Goal: Task Accomplishment & Management: Complete application form

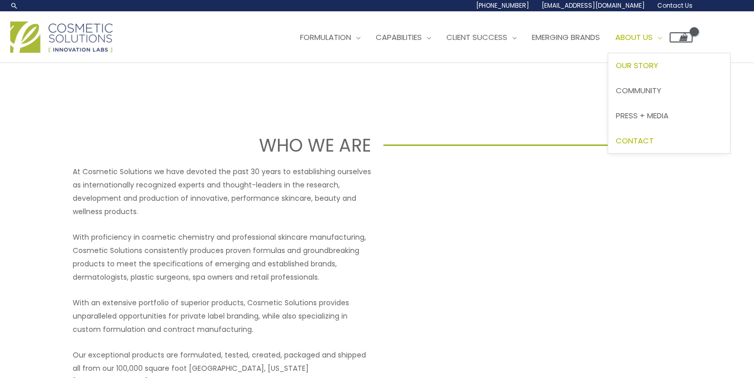
click at [654, 137] on span "Contact" at bounding box center [635, 140] width 38 height 11
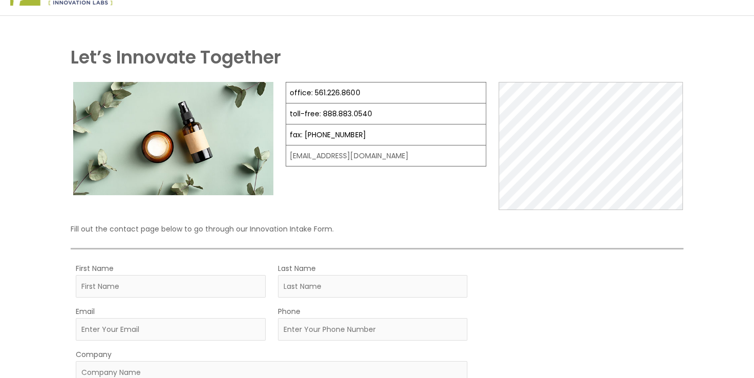
scroll to position [16, 0]
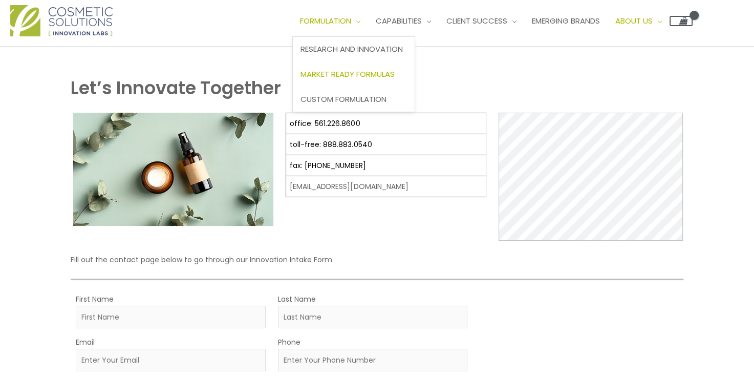
click at [354, 70] on span "Market Ready Formulas" at bounding box center [347, 74] width 94 height 11
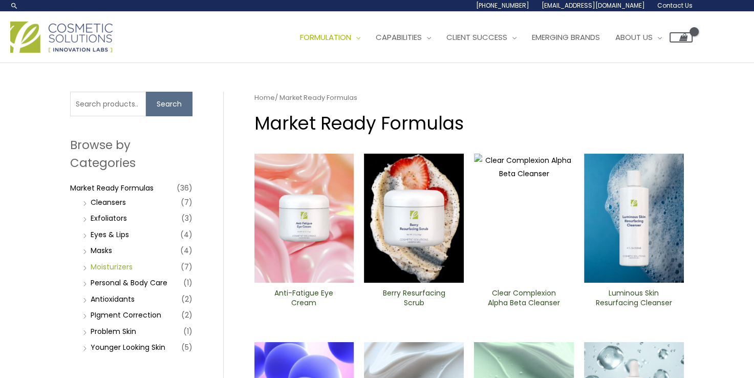
click at [111, 264] on link "Moisturizers" at bounding box center [112, 267] width 42 height 10
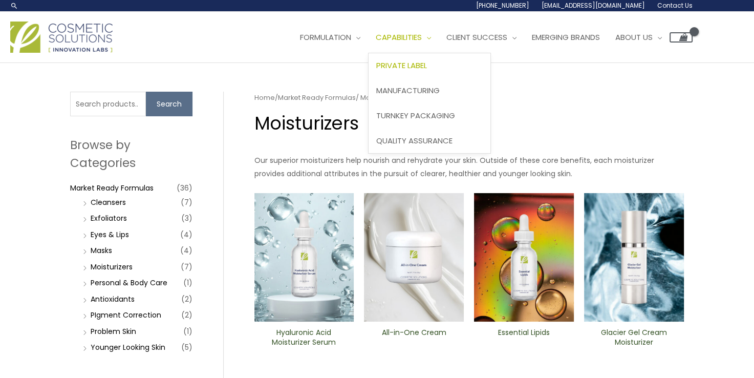
click at [427, 67] on span "Private Label" at bounding box center [401, 65] width 51 height 11
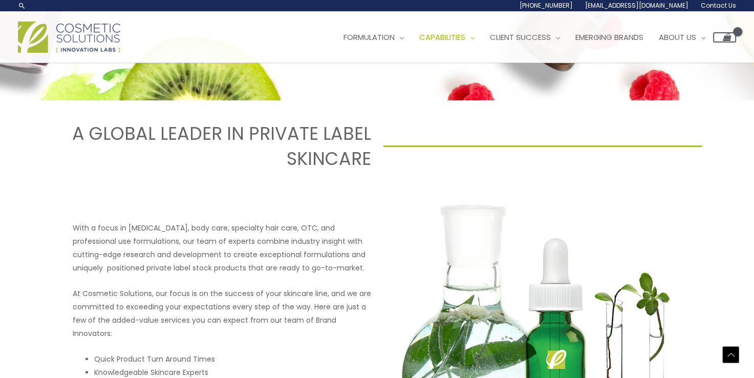
scroll to position [313, 0]
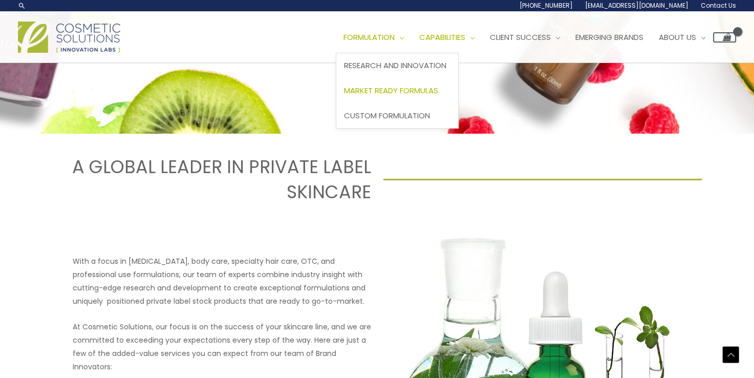
click at [409, 91] on span "Market Ready Formulas" at bounding box center [391, 90] width 94 height 11
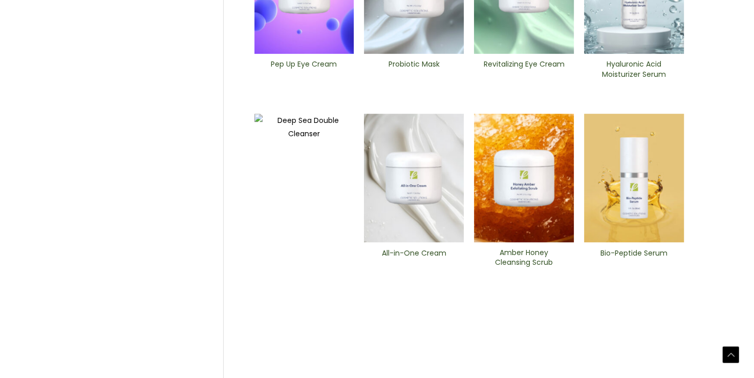
scroll to position [417, 0]
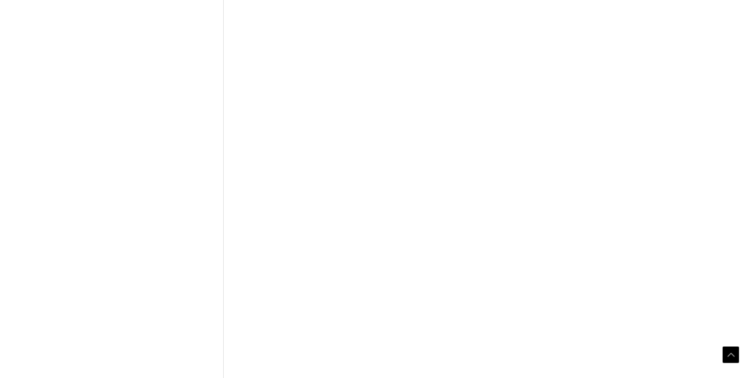
scroll to position [462, 0]
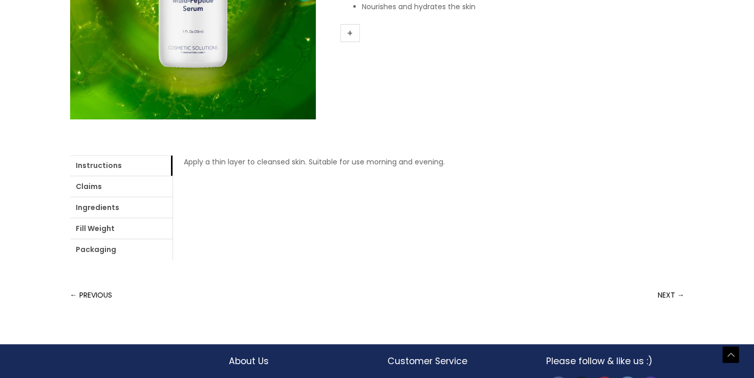
scroll to position [321, 0]
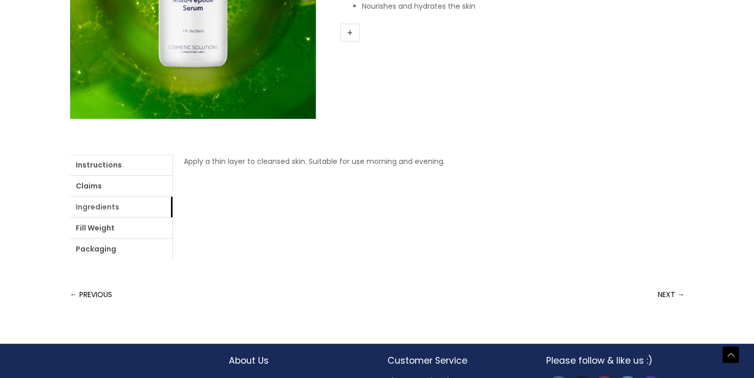
click at [112, 208] on link "Ingredients" at bounding box center [121, 207] width 102 height 20
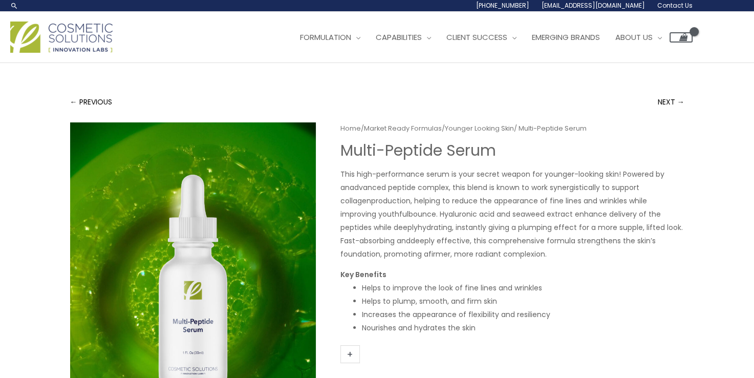
scroll to position [0, 0]
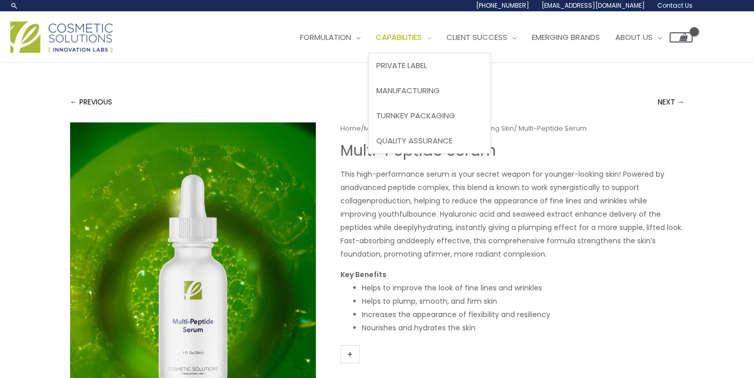
click at [431, 38] on span "Site Navigation" at bounding box center [426, 37] width 9 height 11
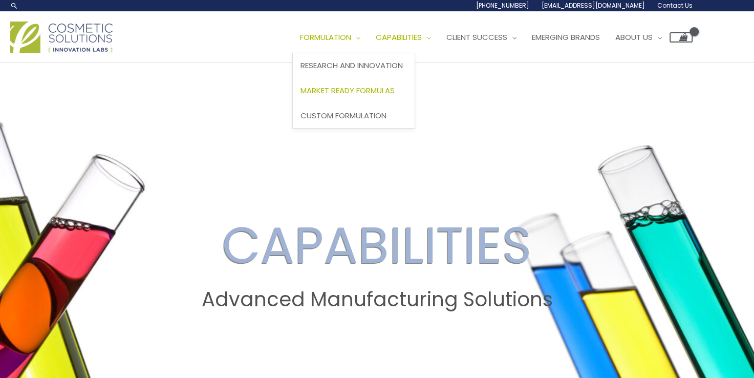
click at [359, 90] on span "Market Ready Formulas" at bounding box center [347, 90] width 94 height 11
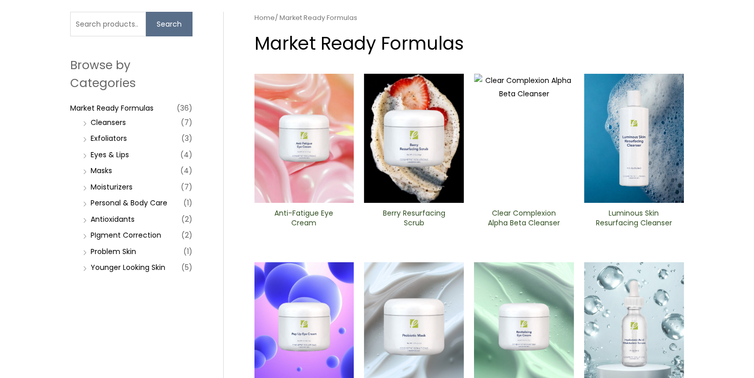
scroll to position [80, 0]
click at [109, 186] on link "Moisturizers" at bounding box center [112, 187] width 42 height 10
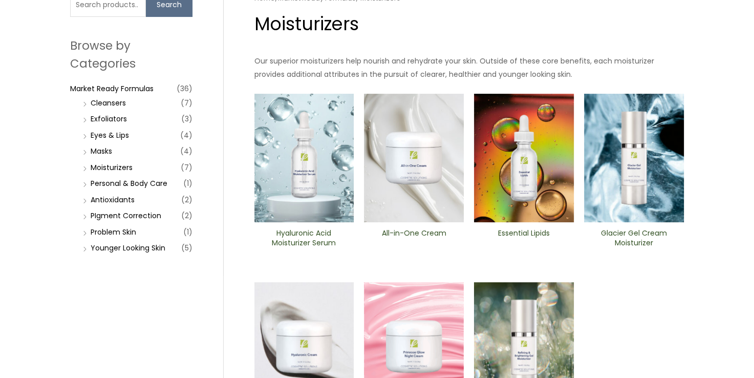
scroll to position [100, 0]
click at [531, 179] on img at bounding box center [524, 157] width 100 height 129
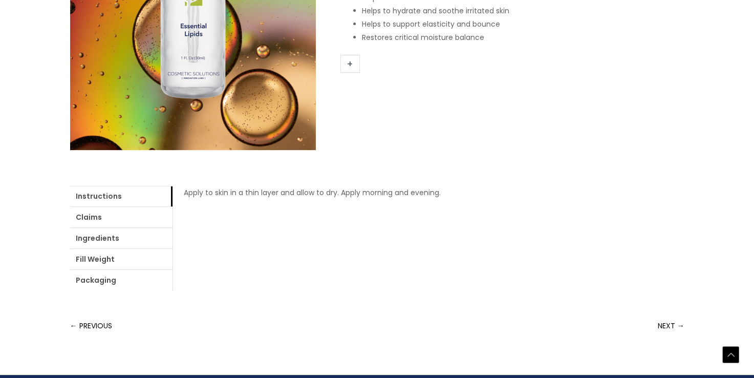
scroll to position [293, 0]
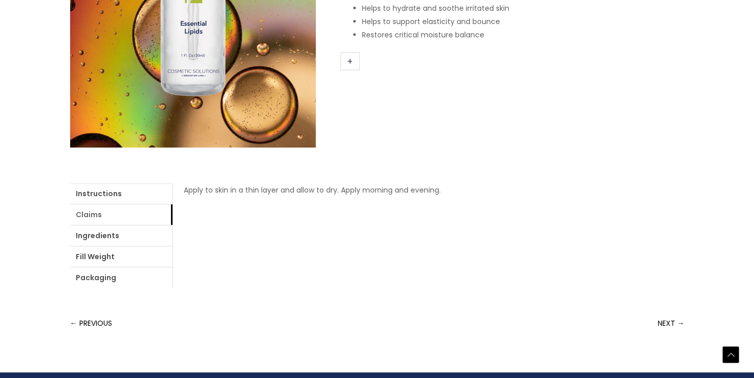
click link "Claims"
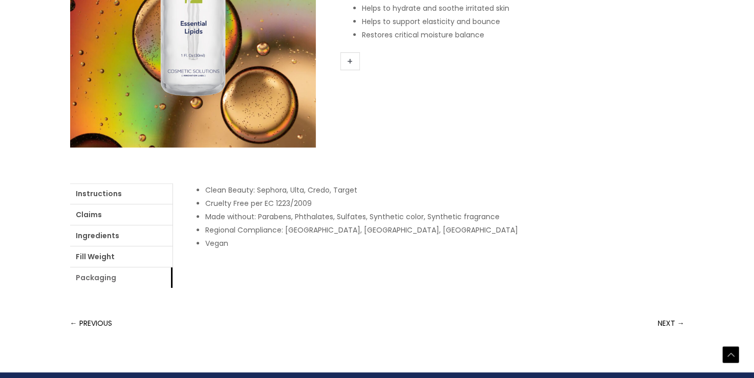
click link "Packaging"
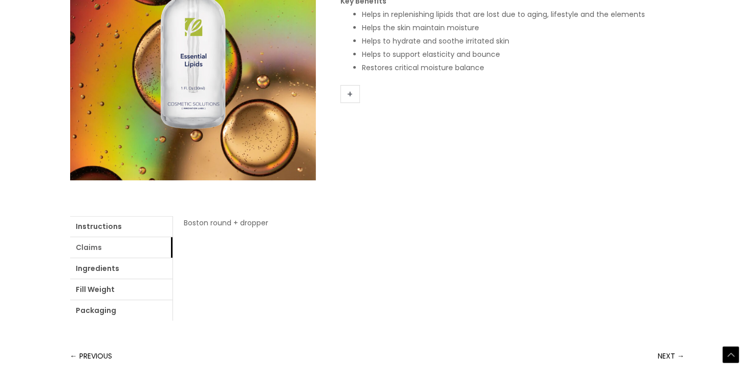
scroll to position [258, 0]
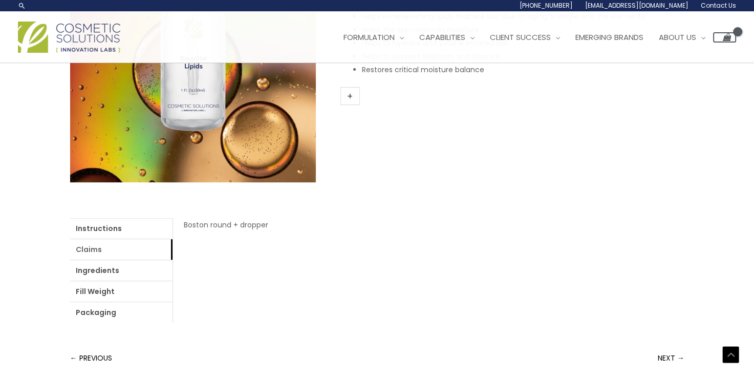
click link "Claims"
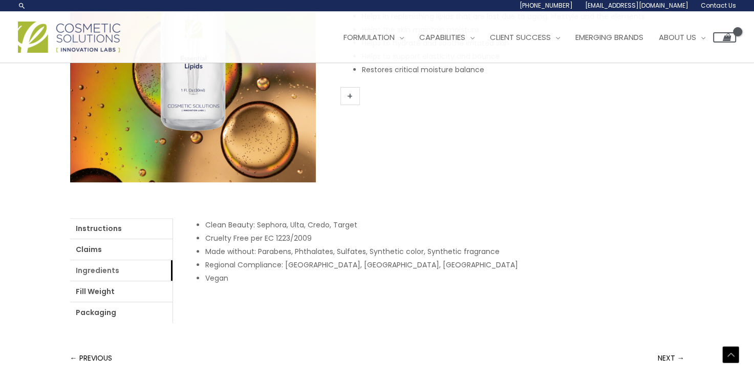
click link "Ingredients"
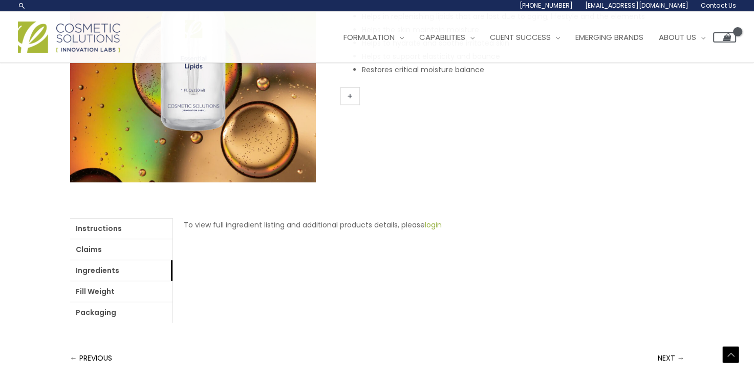
click link "login"
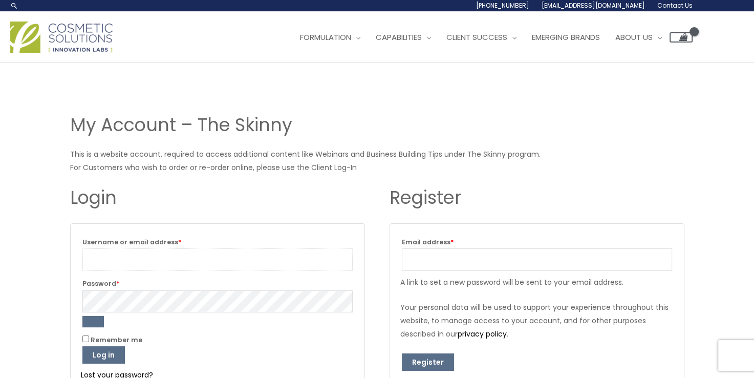
click at [192, 253] on input "Username or email address * Required" at bounding box center [217, 259] width 270 height 23
type input "[EMAIL_ADDRESS][DOMAIN_NAME]"
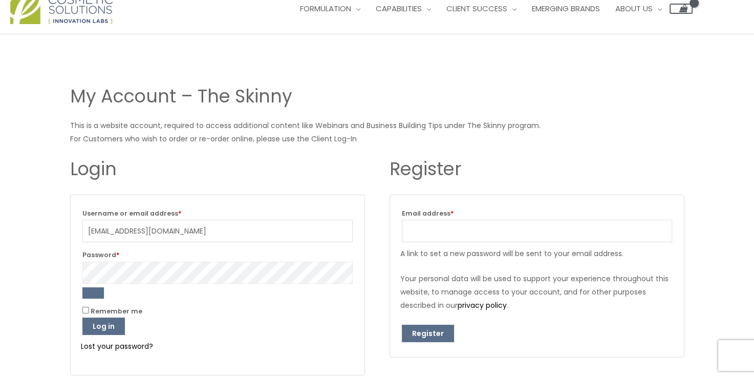
scroll to position [33, 0]
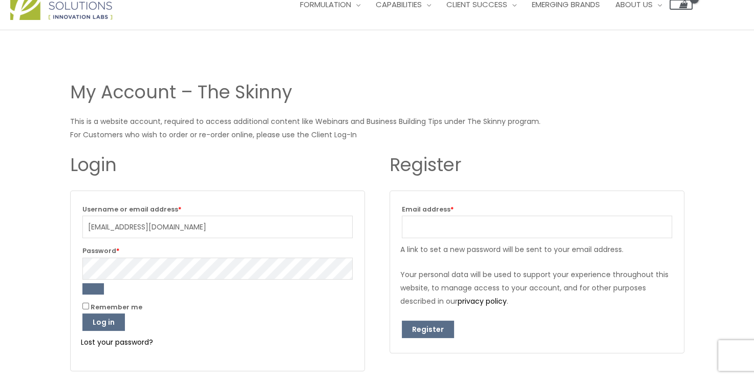
click at [84, 306] on input "Remember me" at bounding box center [85, 305] width 7 height 7
checkbox input "true"
drag, startPoint x: 99, startPoint y: 322, endPoint x: 274, endPoint y: 315, distance: 175.2
click at [274, 315] on p "Remember me Log in" at bounding box center [217, 315] width 273 height 33
click at [436, 227] on input "Email address * Required" at bounding box center [537, 226] width 270 height 23
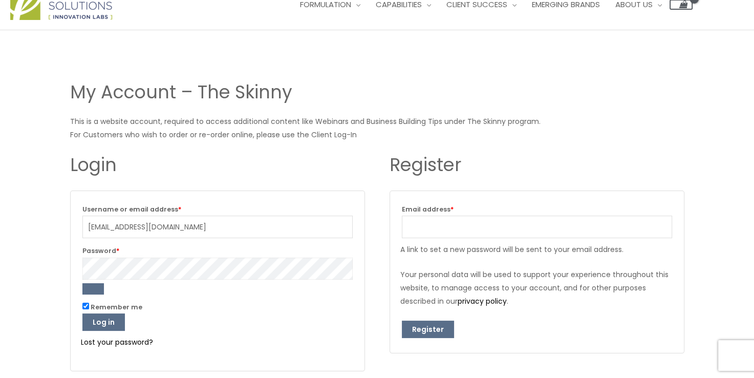
click at [0, 265] on html "Skip to content Search... 1.888.883.0540 info@naturalskincare.com Contact Us Ma…" at bounding box center [377, 237] width 754 height 540
drag, startPoint x: 184, startPoint y: 224, endPoint x: -19, endPoint y: 239, distance: 204.3
click at [0, 239] on html "Skip to content Search... 1.888.883.0540 info@naturalskincare.com Contact Us Ma…" at bounding box center [377, 237] width 754 height 540
click at [430, 231] on input "Email address * Required" at bounding box center [537, 226] width 270 height 23
type input "sschrader@tmrx.com"
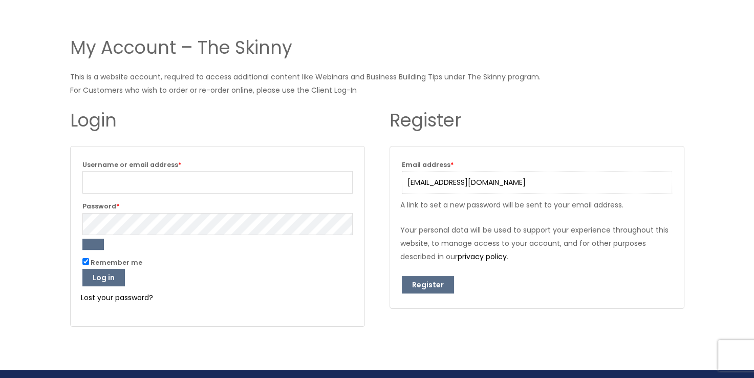
scroll to position [79, 0]
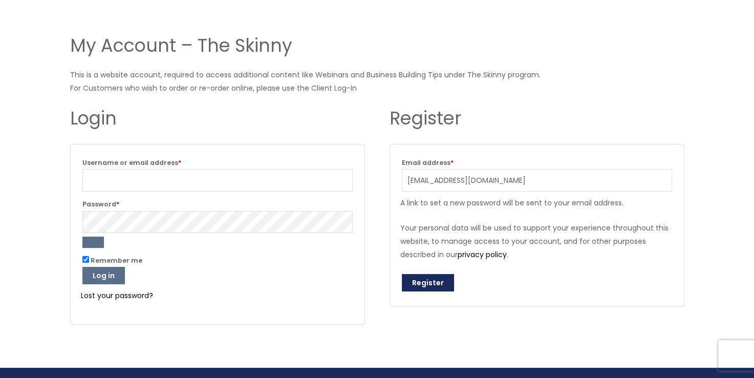
click at [422, 284] on button "Register" at bounding box center [428, 282] width 52 height 17
click at [433, 282] on button "Register" at bounding box center [428, 282] width 52 height 17
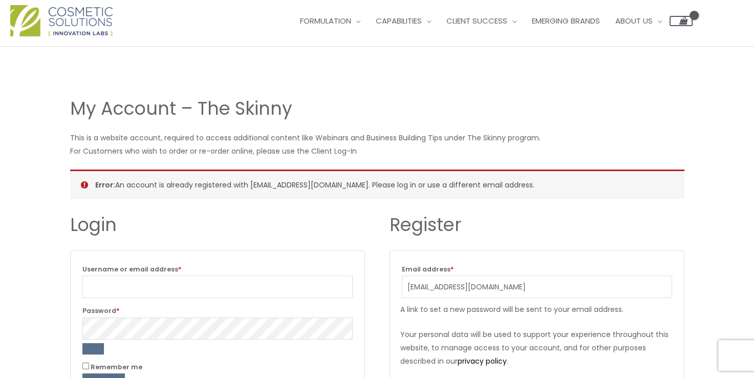
scroll to position [66, 0]
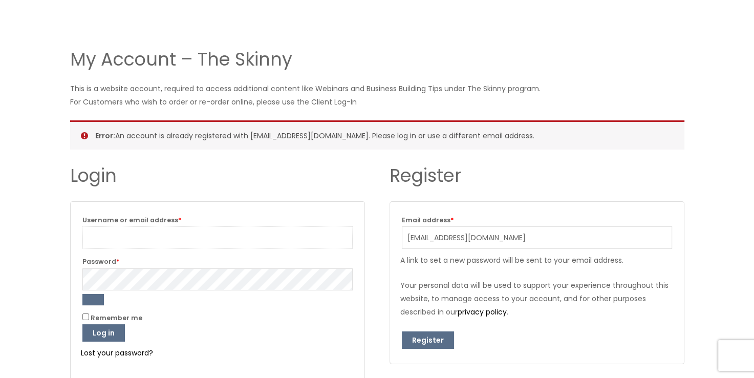
click at [170, 238] on input "Username or email address * Required" at bounding box center [217, 237] width 270 height 23
type input "[EMAIL_ADDRESS][DOMAIN_NAME]"
click at [83, 316] on input "Remember me" at bounding box center [85, 316] width 7 height 7
checkbox input "true"
click at [96, 327] on button "Log in" at bounding box center [103, 332] width 42 height 17
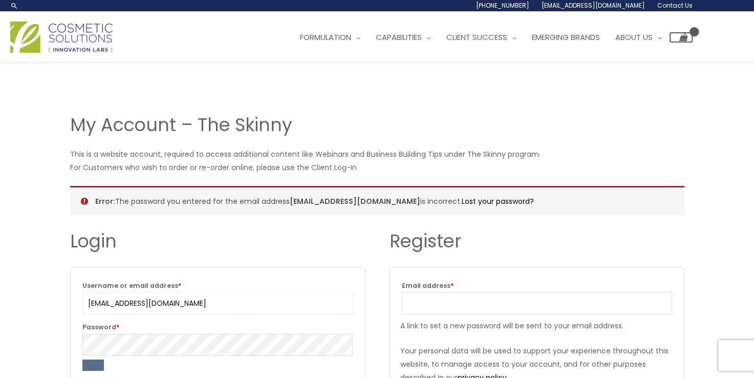
click at [141, 302] on input "sschrader@tmrx.com" at bounding box center [217, 303] width 270 height 23
click at [425, 298] on input "Email address * Required" at bounding box center [537, 303] width 270 height 23
type input "sschrader@tmcrx.com"
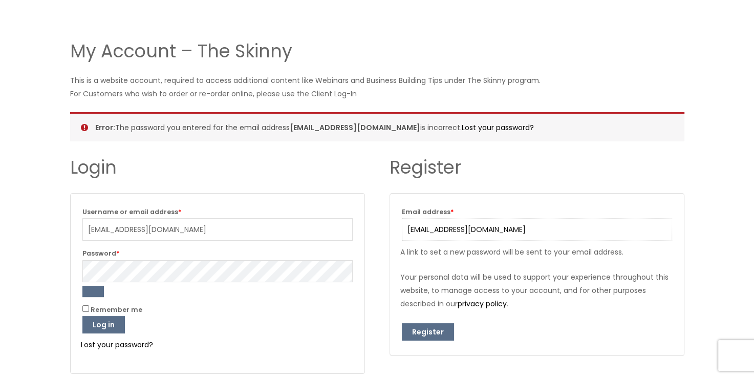
scroll to position [83, 0]
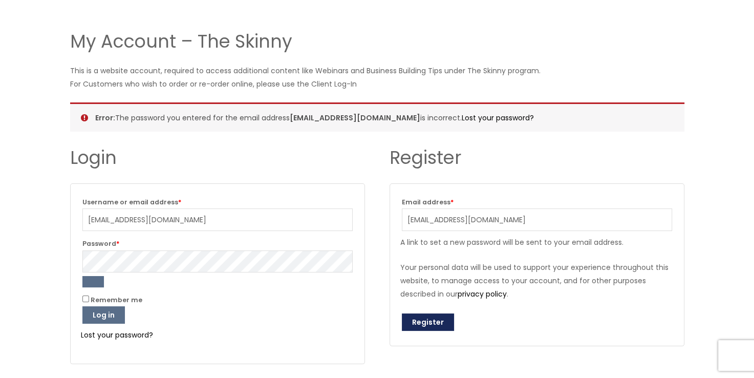
click at [434, 319] on button "Register" at bounding box center [428, 321] width 52 height 17
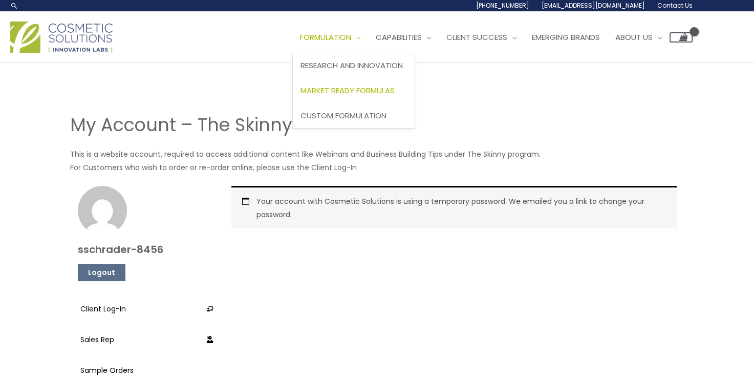
click at [369, 91] on span "Market Ready Formulas" at bounding box center [347, 90] width 94 height 11
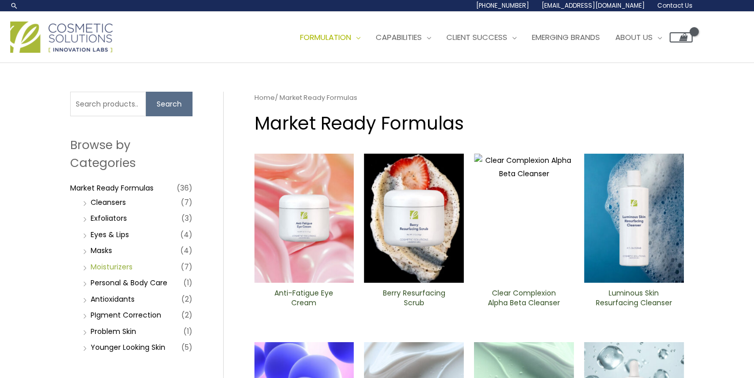
click at [129, 266] on link "Moisturizers" at bounding box center [112, 267] width 42 height 10
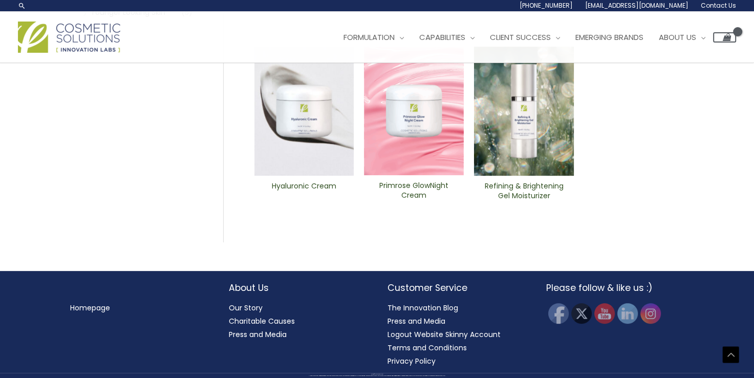
scroll to position [119, 0]
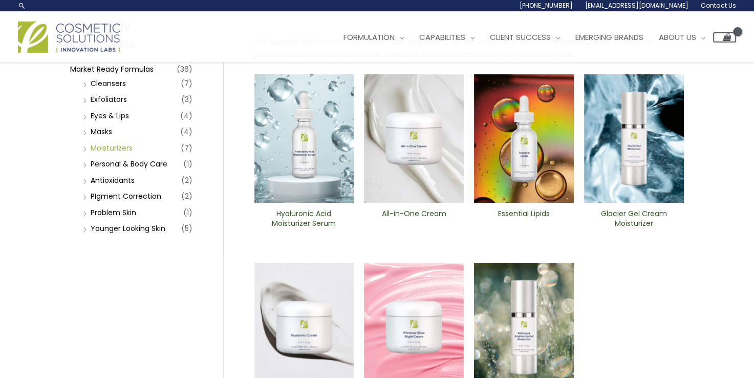
click at [129, 144] on link "Moisturizers" at bounding box center [112, 148] width 42 height 10
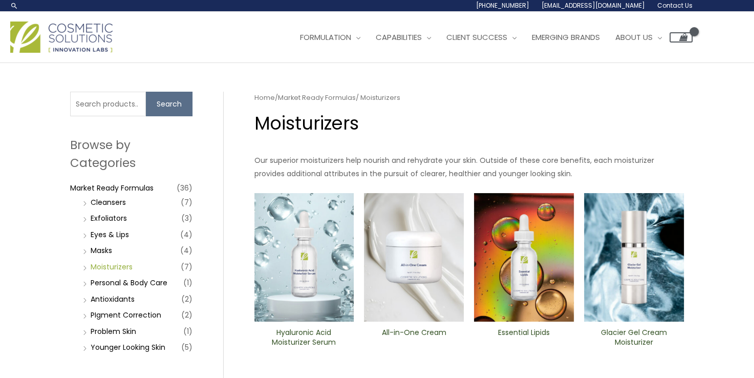
click at [123, 267] on link "Moisturizers" at bounding box center [112, 267] width 42 height 10
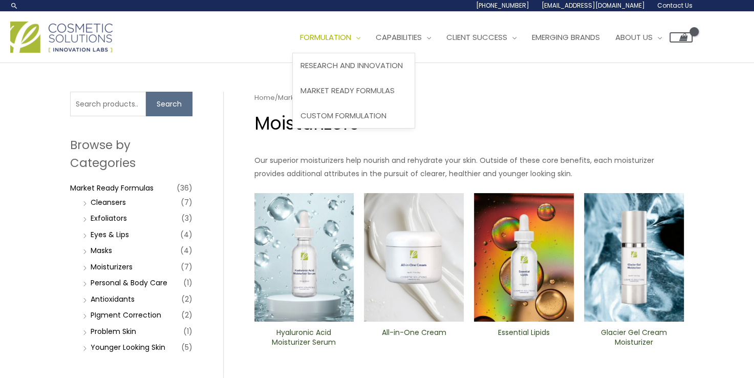
click at [360, 42] on span "Site Navigation" at bounding box center [355, 37] width 9 height 11
click at [371, 88] on span "Market Ready Formulas" at bounding box center [347, 90] width 94 height 11
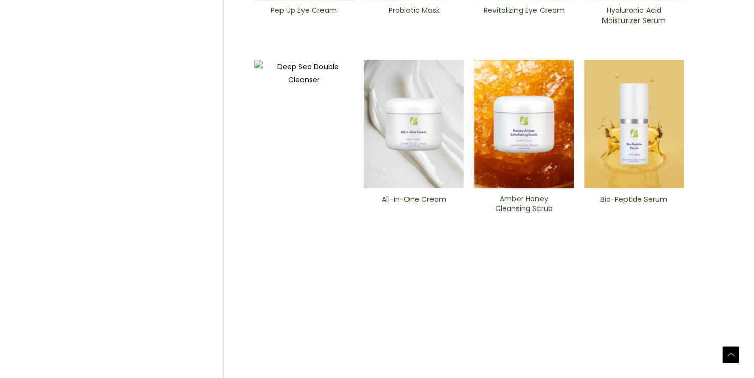
scroll to position [508, 0]
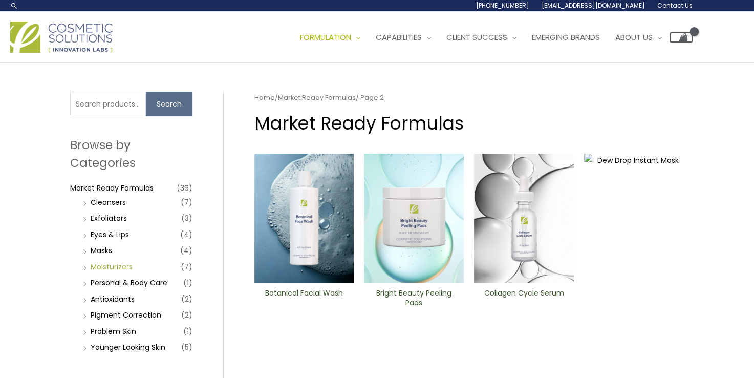
click at [122, 267] on link "Moisturizers" at bounding box center [112, 267] width 42 height 10
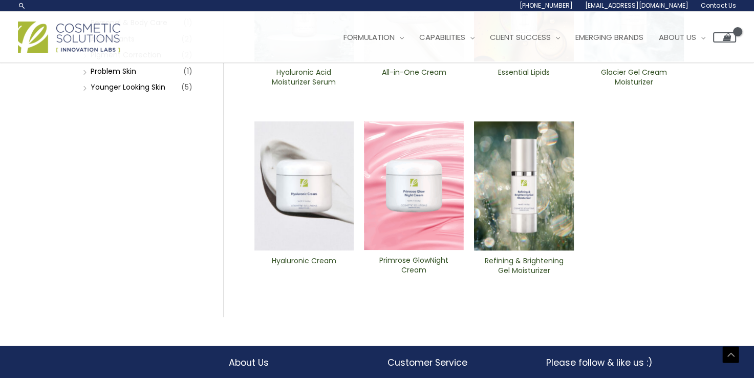
scroll to position [261, 0]
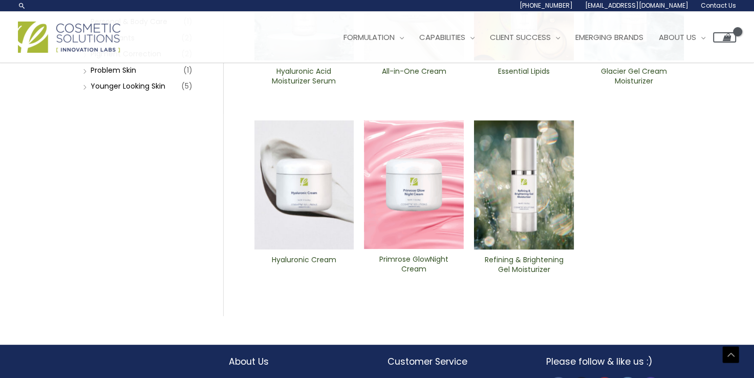
click at [524, 224] on img at bounding box center [524, 184] width 100 height 129
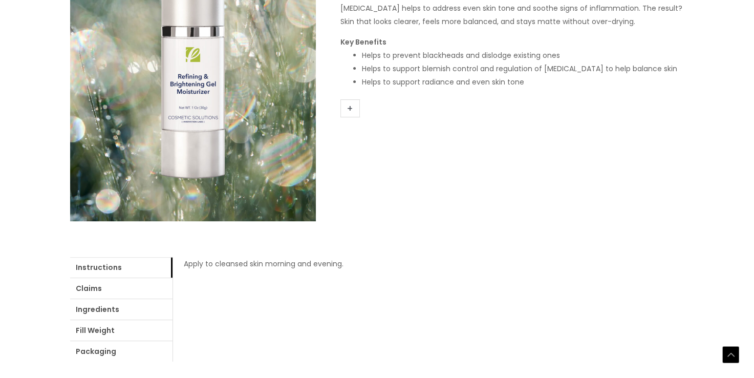
scroll to position [222, 0]
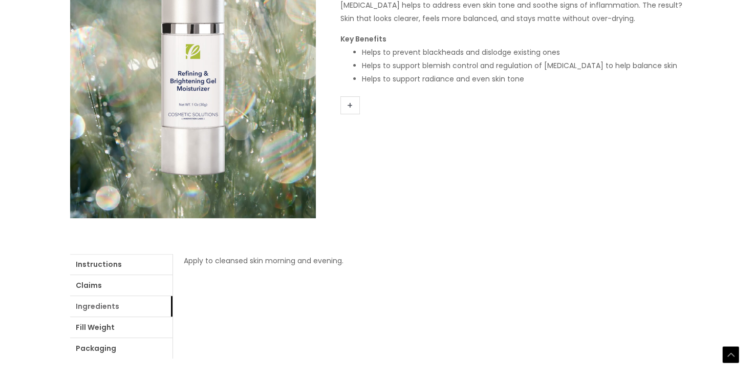
click at [111, 308] on link "Ingredients" at bounding box center [121, 306] width 102 height 20
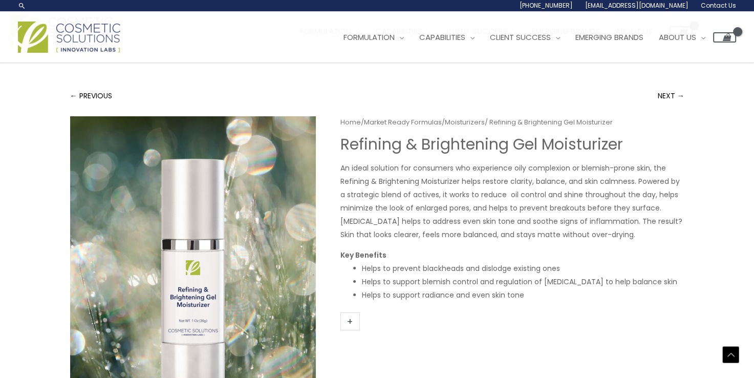
scroll to position [0, 0]
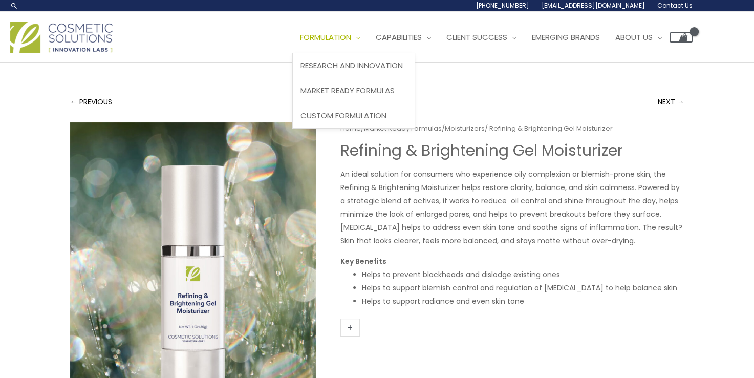
click at [360, 38] on span "Site Navigation" at bounding box center [355, 37] width 9 height 11
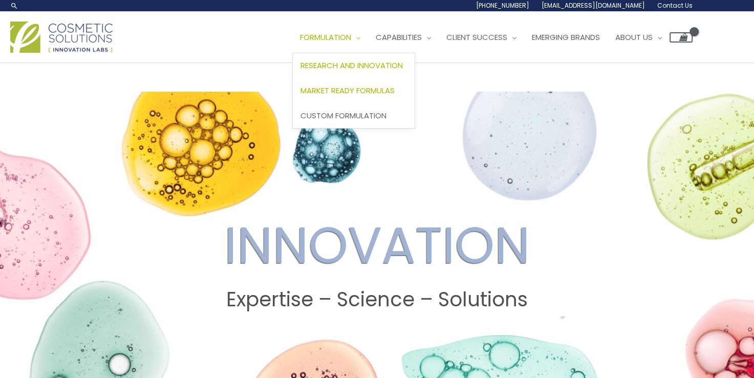
click at [369, 90] on span "Market Ready Formulas" at bounding box center [347, 90] width 94 height 11
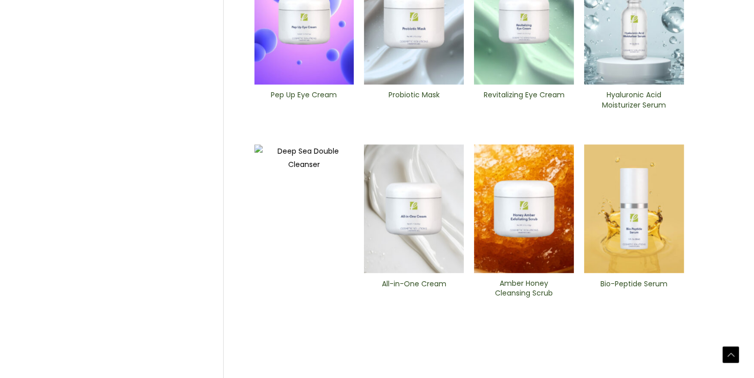
scroll to position [416, 0]
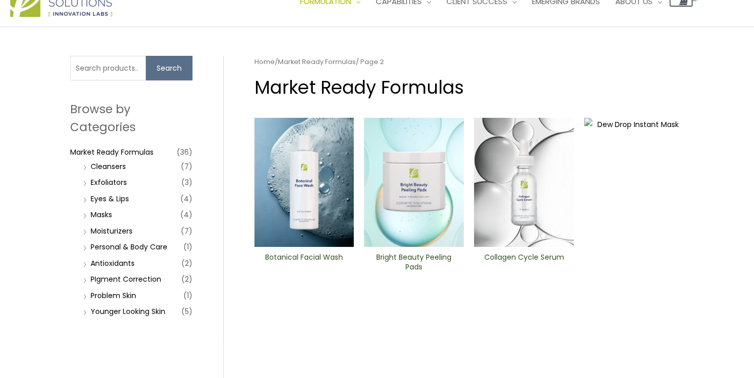
scroll to position [37, 0]
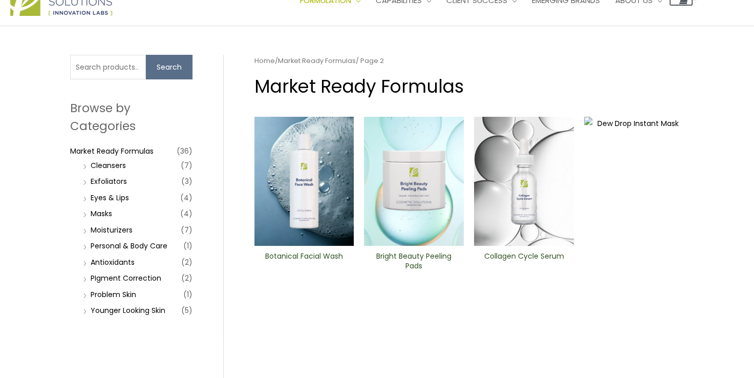
click at [508, 221] on img at bounding box center [524, 181] width 100 height 129
click at [127, 230] on link "Moisturizers" at bounding box center [112, 230] width 42 height 10
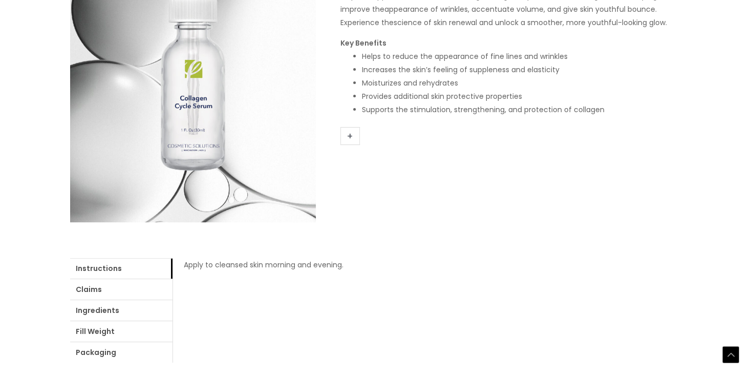
scroll to position [219, 0]
click at [110, 310] on link "Ingredients" at bounding box center [121, 309] width 102 height 20
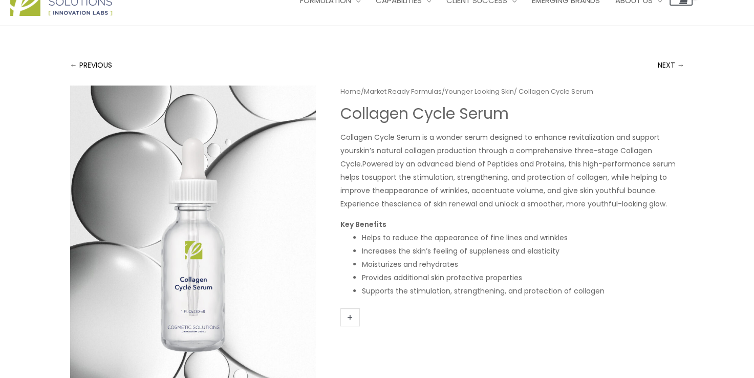
scroll to position [37, 0]
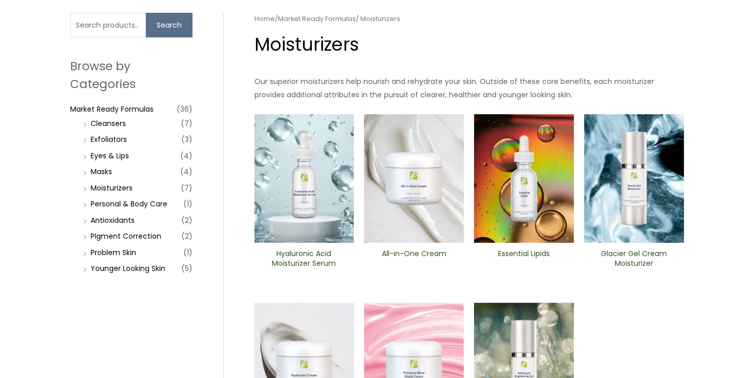
scroll to position [79, 0]
click at [129, 186] on link "Moisturizers" at bounding box center [112, 187] width 42 height 10
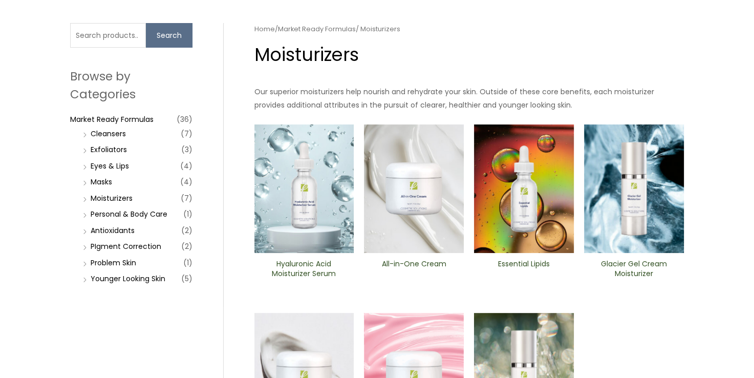
scroll to position [68, 0]
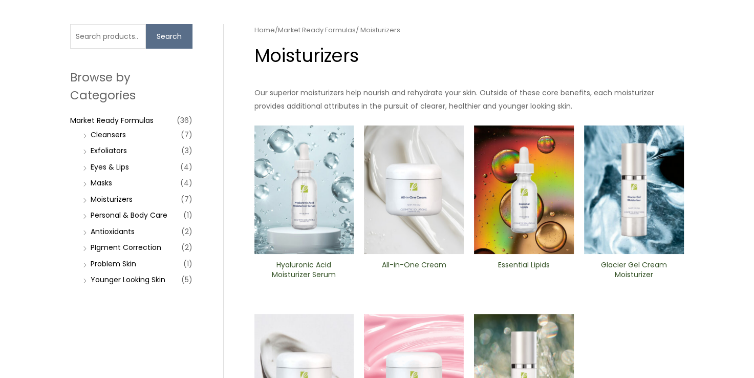
click at [531, 215] on img at bounding box center [524, 189] width 100 height 129
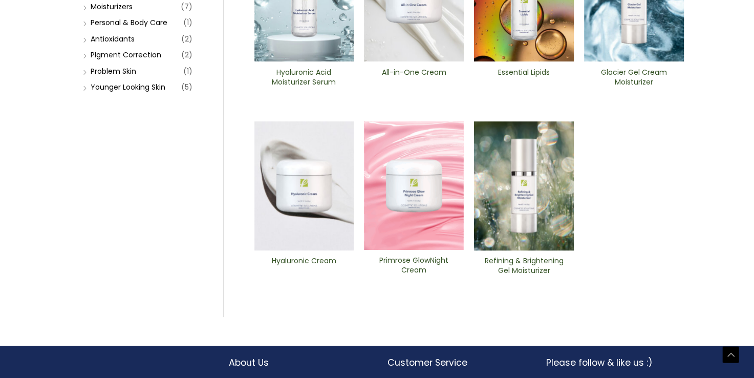
scroll to position [260, 0]
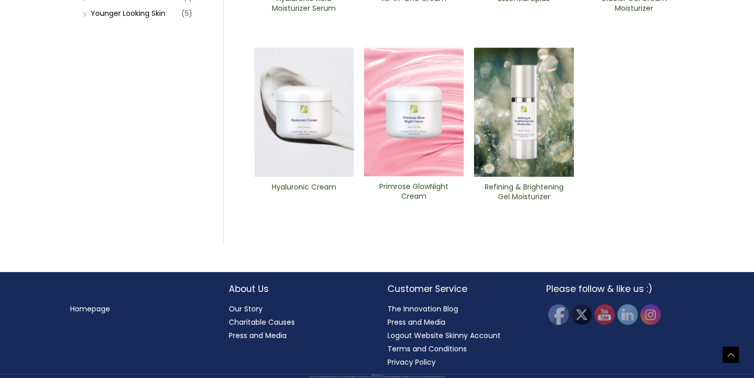
scroll to position [335, 0]
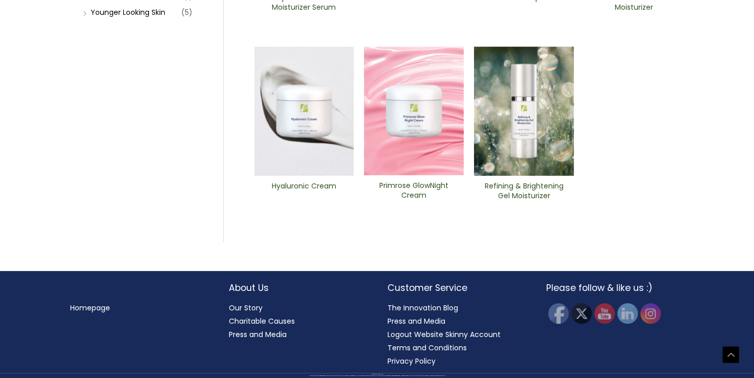
click at [252, 307] on link "Our Story" at bounding box center [246, 307] width 34 height 10
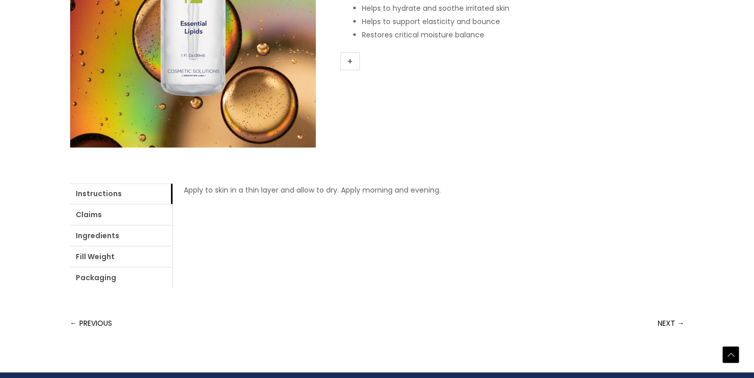
scroll to position [295, 0]
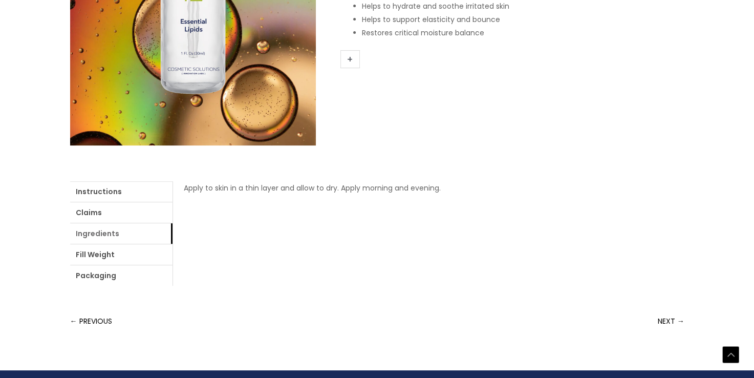
click at [113, 236] on link "Ingredients" at bounding box center [121, 233] width 102 height 20
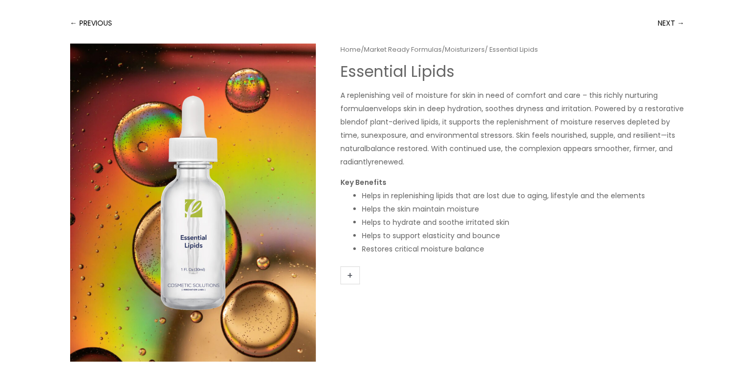
scroll to position [0, 0]
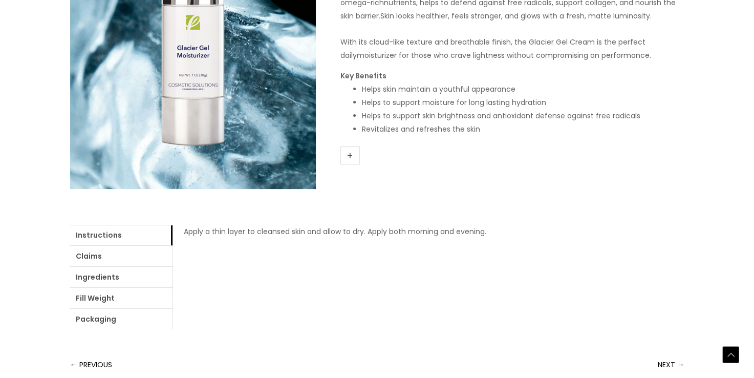
scroll to position [252, 0]
click at [103, 275] on link "Ingredients" at bounding box center [121, 276] width 102 height 20
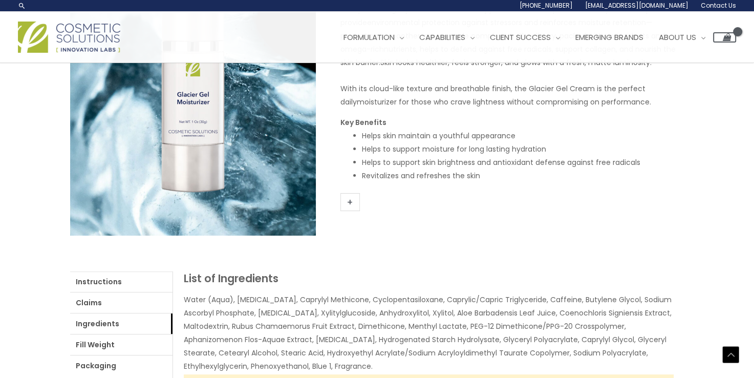
scroll to position [205, 0]
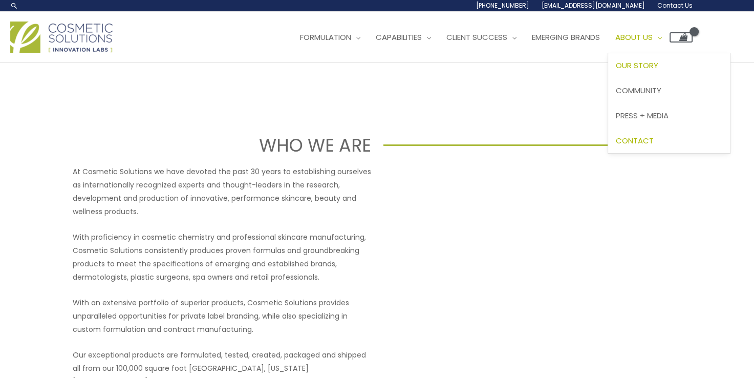
click at [654, 140] on span "Contact" at bounding box center [635, 140] width 38 height 11
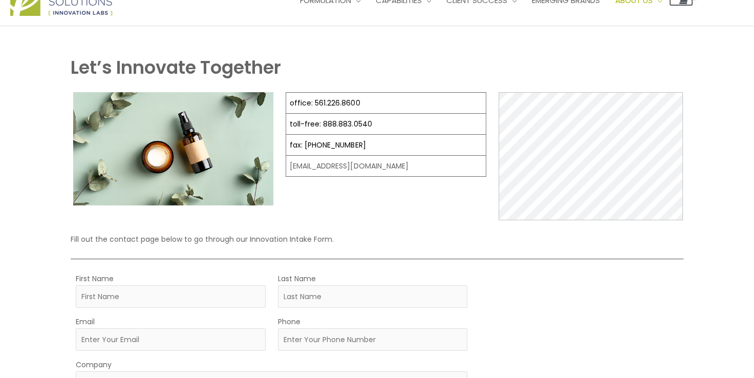
scroll to position [43, 0]
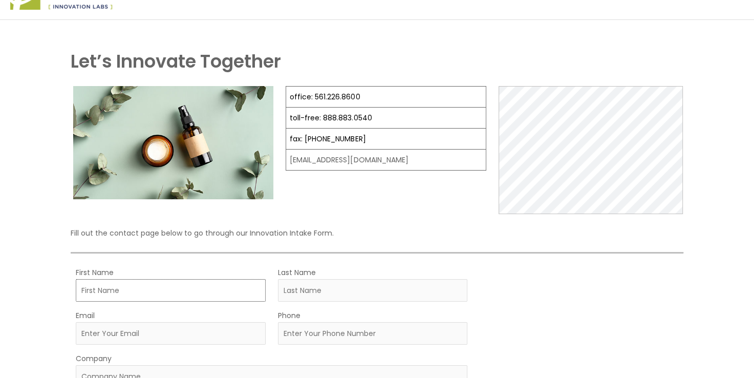
click at [153, 294] on input "First Name" at bounding box center [171, 290] width 190 height 23
type input "Scott"
type input "Schrader"
type input "sschrader@tmcrx.com"
type input "2702154544"
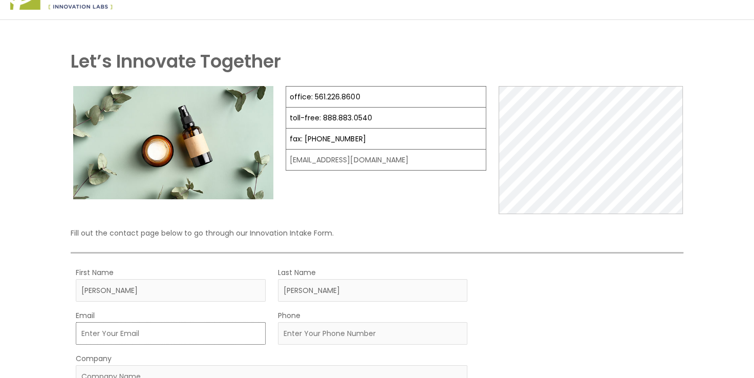
type input "Tailor Made Compounding"
select select "United States"
select select
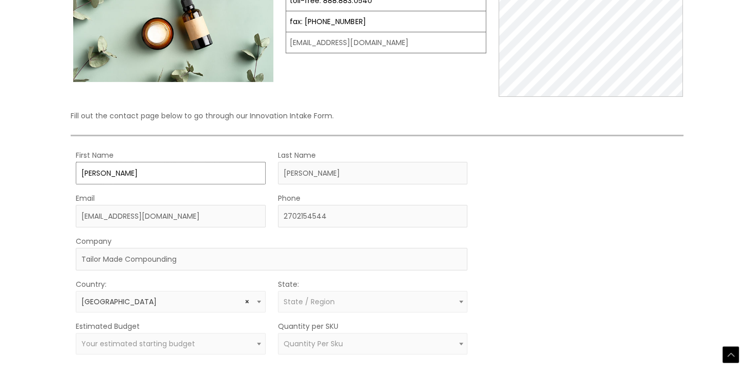
scroll to position [271, 0]
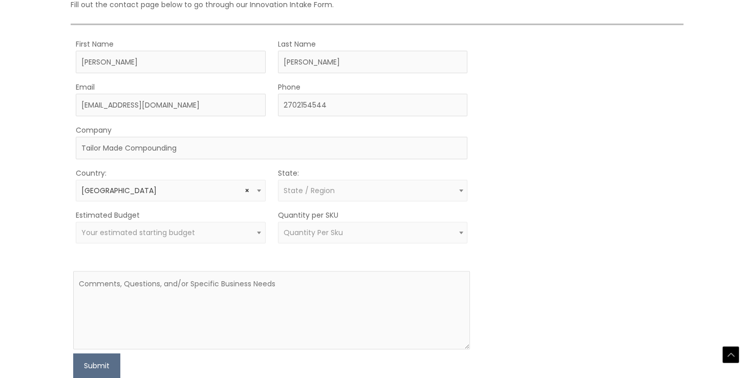
click at [146, 233] on span "Your estimated starting budget" at bounding box center [138, 232] width 114 height 10
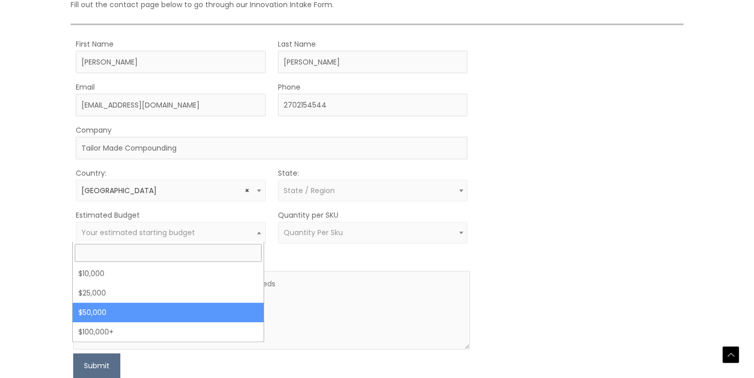
select select "50000"
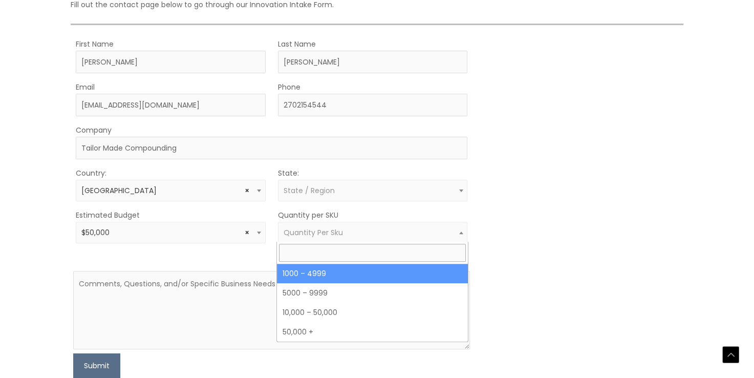
click at [323, 234] on span "Quantity Per Sku" at bounding box center [313, 232] width 59 height 10
type input "5"
select select "11"
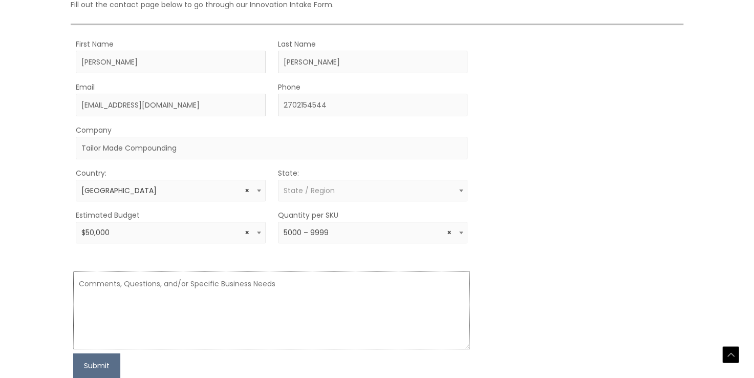
click at [113, 279] on textarea at bounding box center [271, 310] width 397 height 78
click at [125, 283] on textarea "Do you have a market-ready Vitamin C" at bounding box center [271, 310] width 397 height 78
click at [317, 280] on textarea "Do you have a high-quality Vitamin C market-ready Vitamin C" at bounding box center [271, 310] width 397 height 78
drag, startPoint x: 317, startPoint y: 280, endPoint x: 177, endPoint y: 269, distance: 140.2
click at [177, 271] on textarea "Do you have a high-quality Vitamin C market-ready Vitamin C" at bounding box center [271, 310] width 397 height 78
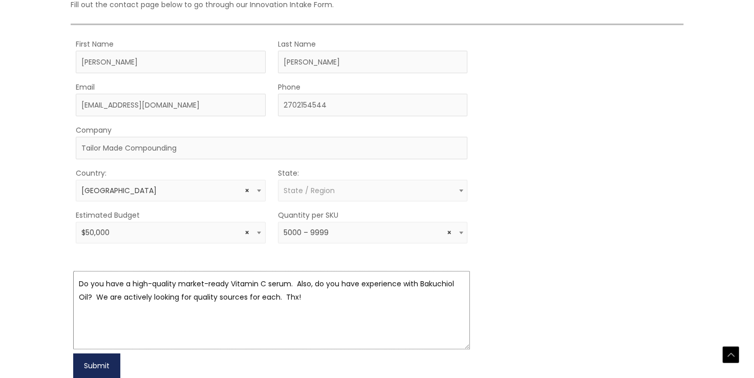
type textarea "Do you have a high-quality market-ready Vitamin C serum. Also, do you have expe…"
click at [91, 363] on button "Submit" at bounding box center [96, 365] width 47 height 25
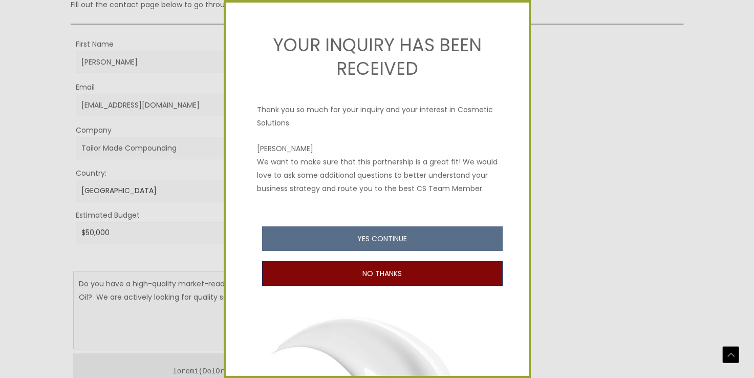
click at [387, 286] on button "NO THANKS" at bounding box center [382, 273] width 241 height 25
